Goal: Task Accomplishment & Management: Manage account settings

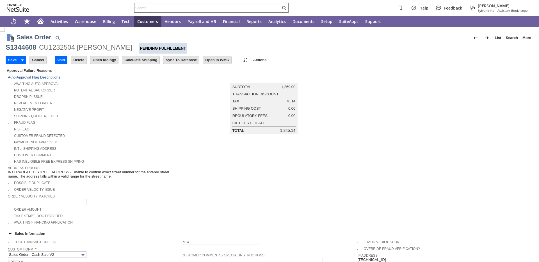
scroll to position [246, 0]
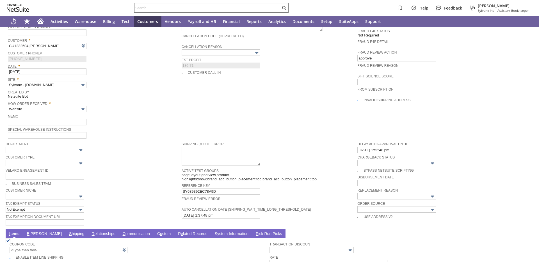
type input "Add"
type input "Copy Previous"
click at [55, 185] on div "Sales Order List Search More Add To Shortcuts S1344608 CU1232504 Denise Stull P…" at bounding box center [269, 48] width 539 height 534
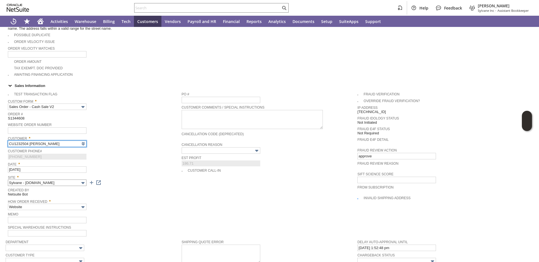
type input "Intelligent Recommendations ⁰"
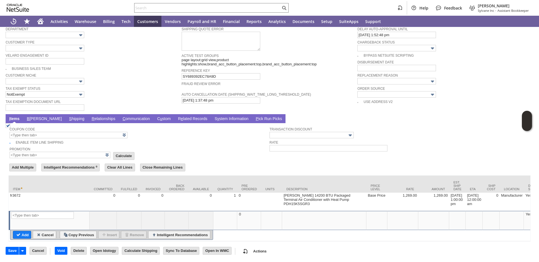
click at [68, 117] on link "S hipping" at bounding box center [77, 119] width 18 height 5
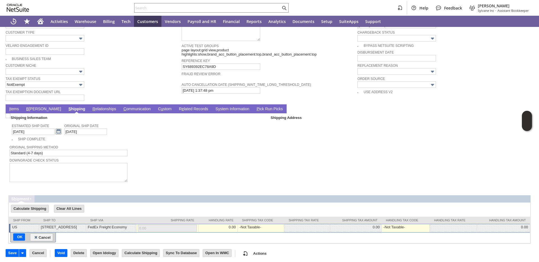
click at [55, 135] on link at bounding box center [58, 132] width 6 height 6
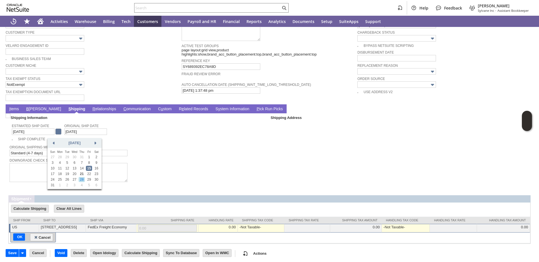
click at [83, 180] on link "28" at bounding box center [82, 179] width 6 height 5
type input "[DATE]"
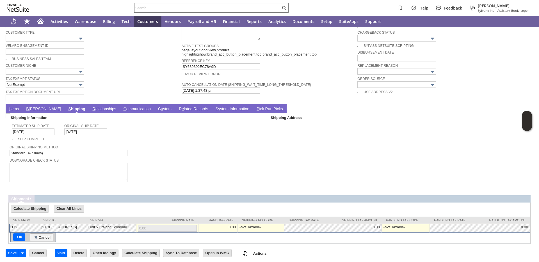
click at [10, 110] on span "I" at bounding box center [9, 109] width 1 height 4
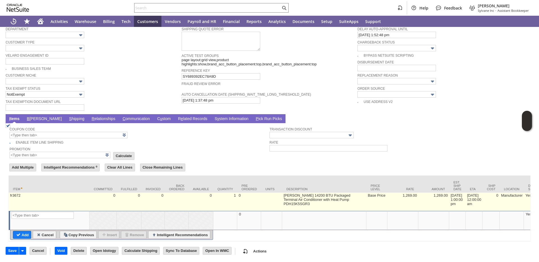
click at [454, 200] on td "[DATE] 1:00:00 pm" at bounding box center [457, 202] width 17 height 18
type input "[DATE] 1:00:00 pm"
type input "fr3672"
type input "OK"
type input "Make Copy"
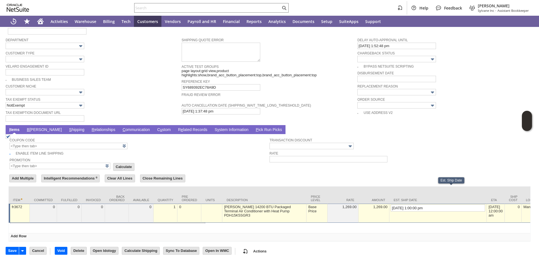
scroll to position [359, 0]
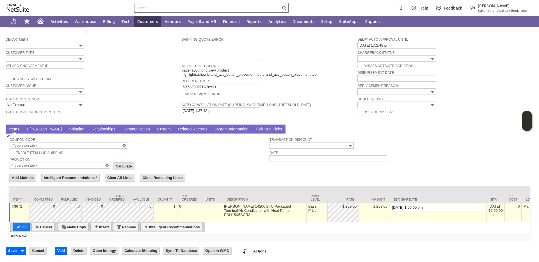
click at [391, 204] on input "[DATE] 1:00:00 pm" at bounding box center [438, 207] width 94 height 7
type input "[DATE] 1:00:00 pm"
type input "Add"
type input "Copy Previous"
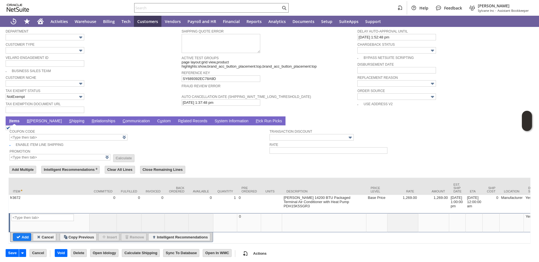
click at [11, 257] on input "Save" at bounding box center [12, 253] width 13 height 7
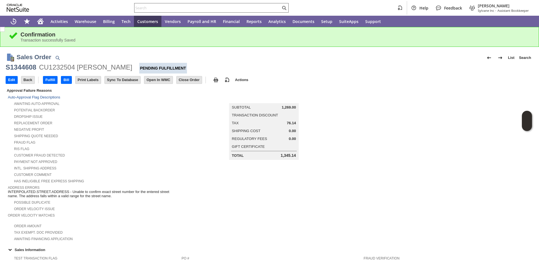
click at [186, 8] on input "text" at bounding box center [208, 7] width 146 height 7
paste input "P218835"
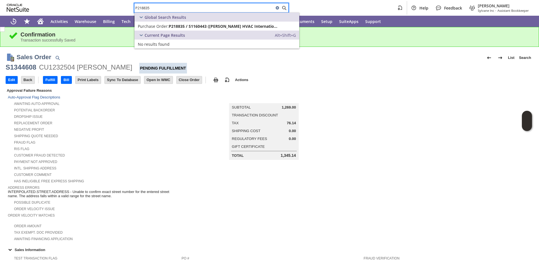
type input "P218835"
click at [168, 26] on span "Purchase Order:" at bounding box center [153, 26] width 31 height 5
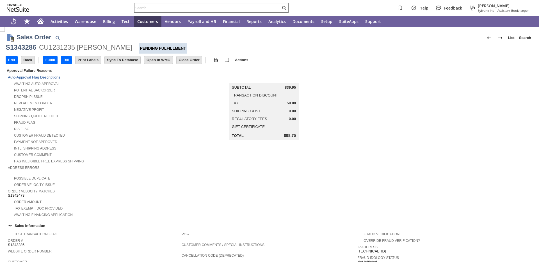
scroll to position [266, 0]
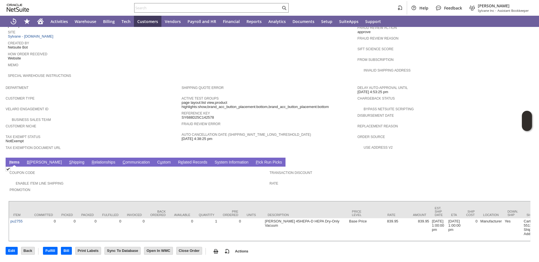
click at [35, 160] on link "B illing" at bounding box center [45, 162] width 38 height 5
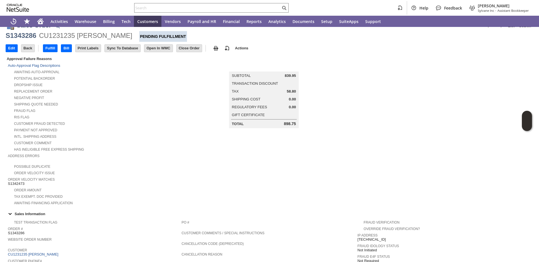
scroll to position [0, 0]
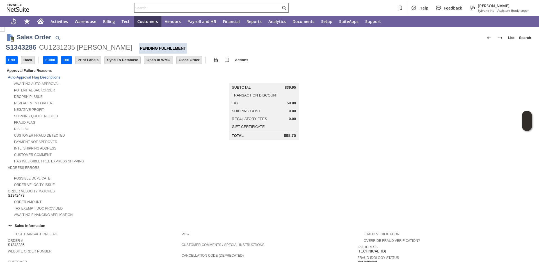
click at [121, 140] on div "Payment not approved" at bounding box center [95, 141] width 174 height 6
